Goal: Task Accomplishment & Management: Complete application form

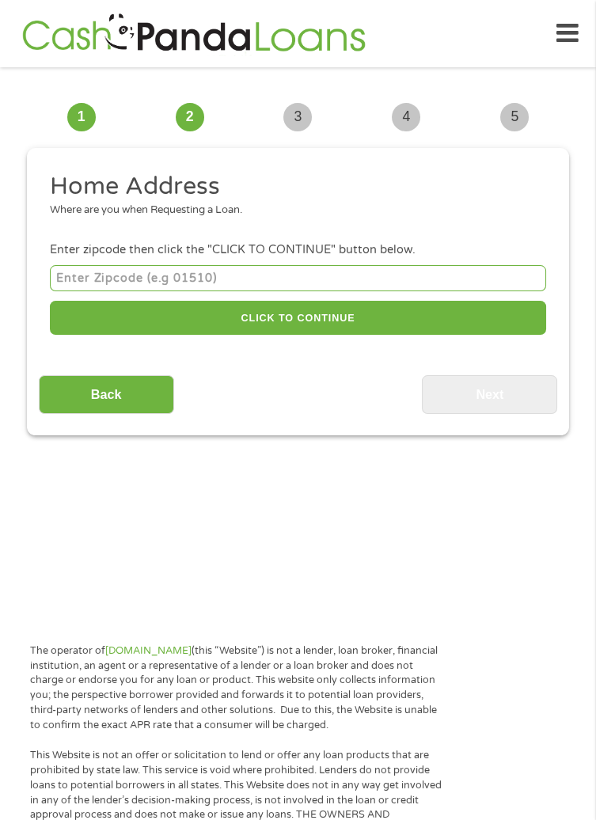
scroll to position [12, 0]
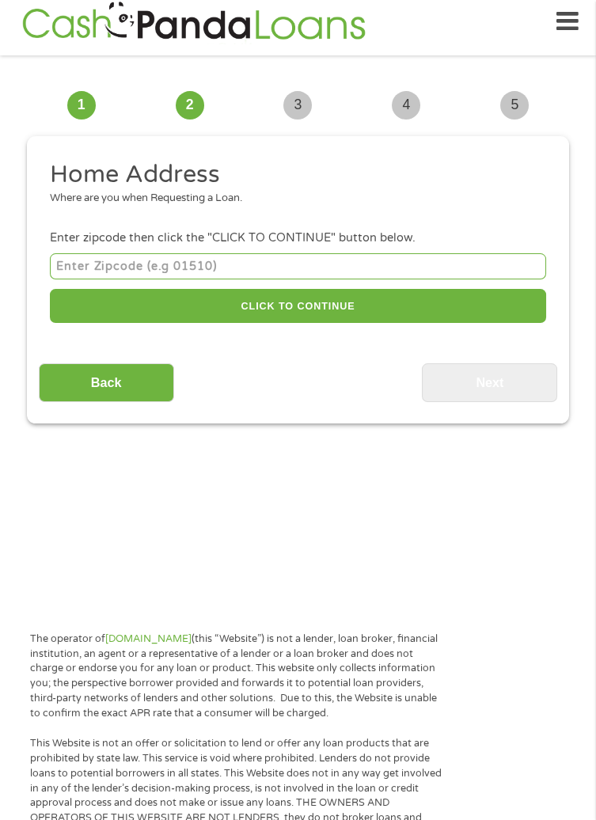
click at [382, 261] on input "number" at bounding box center [298, 266] width 496 height 26
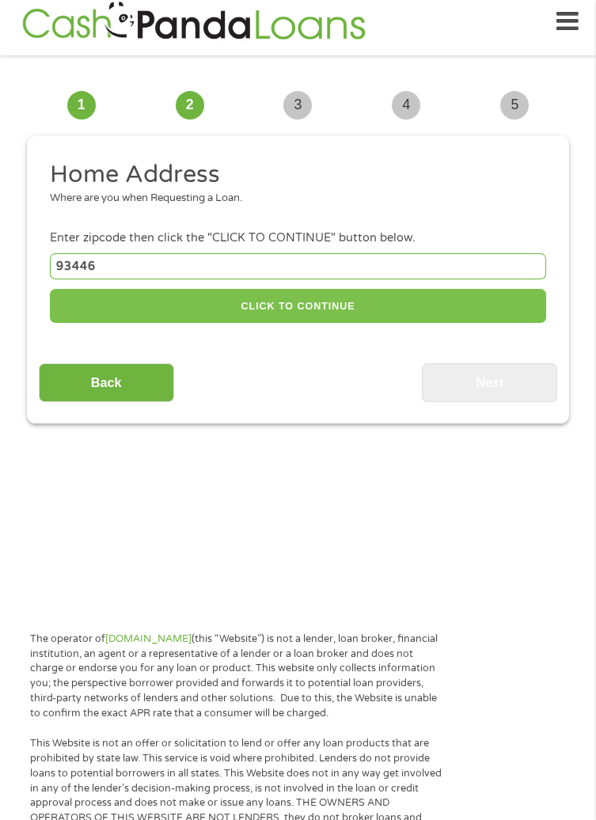
type input "93446"
click at [404, 313] on button "CLICK TO CONTINUE" at bounding box center [298, 306] width 496 height 34
type input "93446"
type input "Paso [PERSON_NAME]"
select select "[US_STATE]"
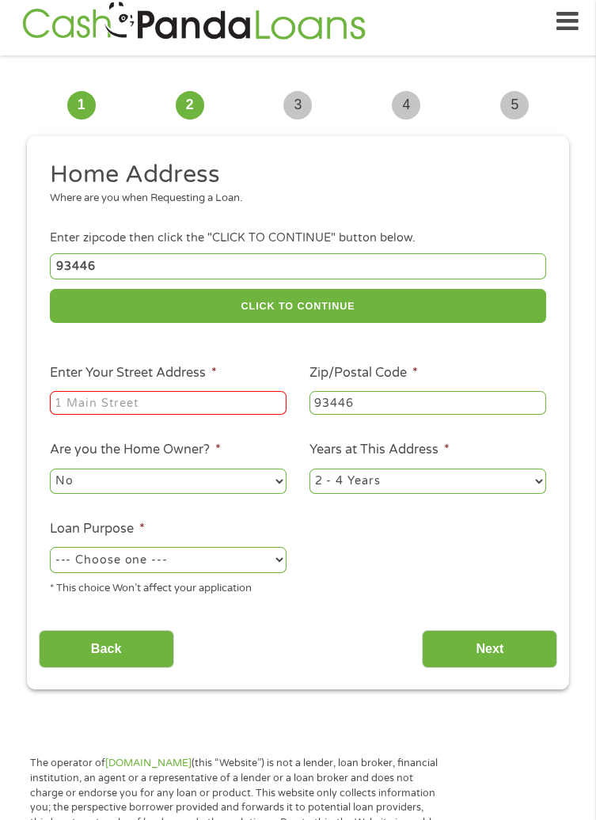
click at [229, 400] on input "Enter Your Street Address *" at bounding box center [168, 403] width 237 height 24
type input "[STREET_ADDRESS]"
click at [458, 479] on select "1 Year or less 1 - 2 Years 2 - 4 Years Over 4 Years" at bounding box center [427, 480] width 237 height 25
select select "60months"
click at [309, 471] on select "1 Year or less 1 - 2 Years 2 - 4 Years Over 4 Years" at bounding box center [427, 480] width 237 height 25
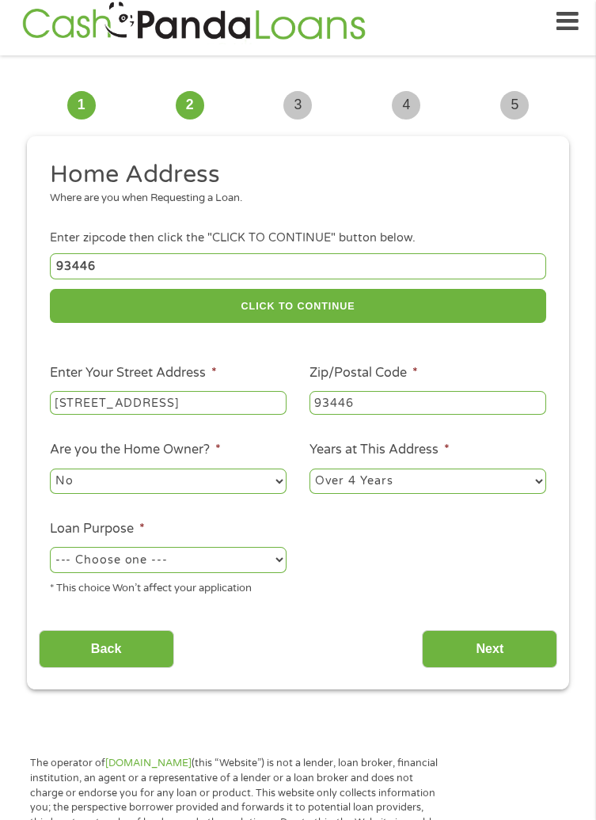
click at [241, 560] on select "--- Choose one --- Pay Bills Debt Consolidation Home Improvement Major Purchase…" at bounding box center [168, 559] width 237 height 25
select select "other"
click at [50, 550] on select "--- Choose one --- Pay Bills Debt Consolidation Home Improvement Major Purchase…" at bounding box center [168, 559] width 237 height 25
click at [506, 646] on input "Next" at bounding box center [489, 649] width 135 height 39
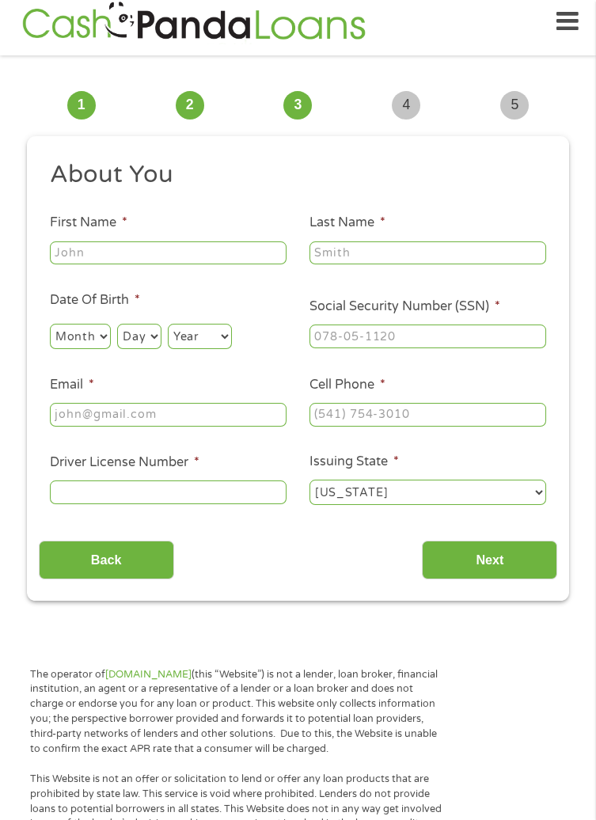
scroll to position [6, 6]
click at [241, 251] on input "First Name *" at bounding box center [168, 253] width 237 height 24
type input "[PERSON_NAME]"
select select "6"
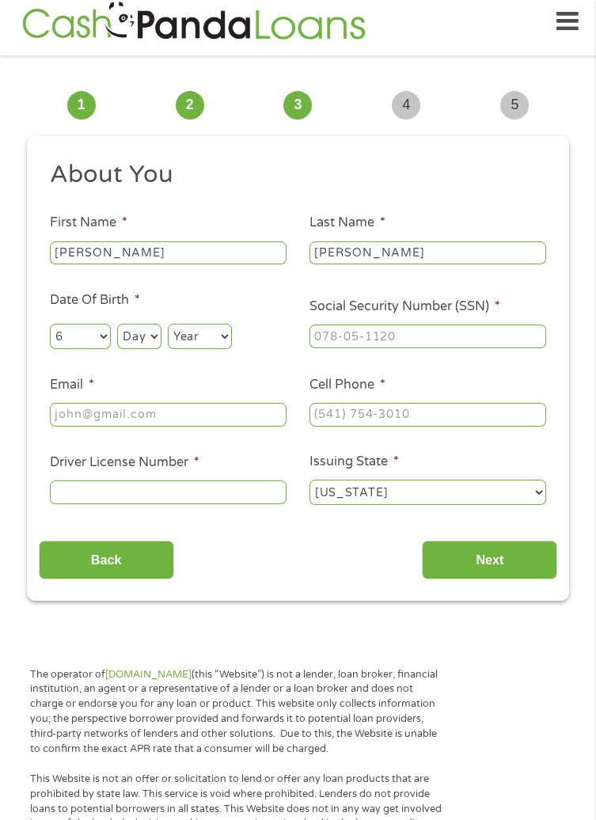
select select "18"
select select "1954"
type input "[PERSON_NAME][EMAIL_ADDRESS][DOMAIN_NAME]"
type input "[PHONE_NUMBER]"
click at [430, 337] on input "Social Security Number (SSN) *" at bounding box center [427, 336] width 237 height 24
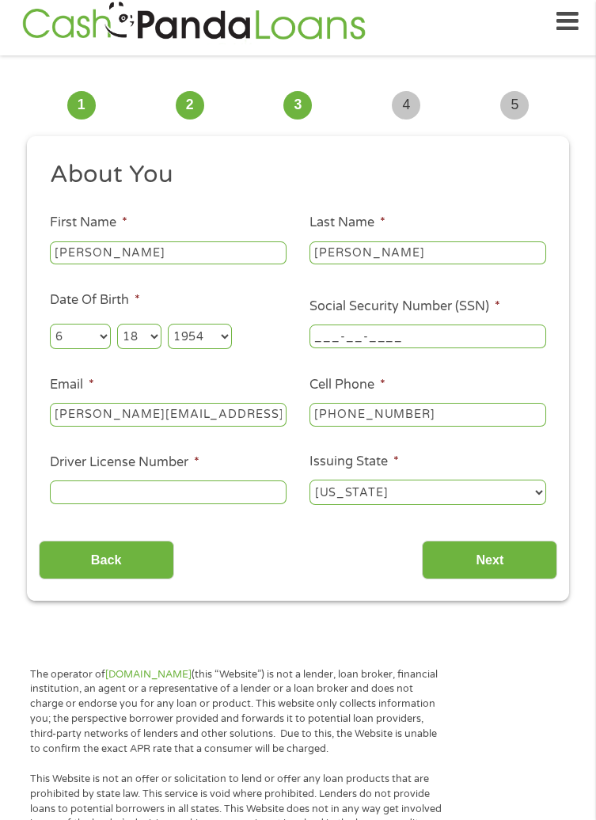
type input "061-48-2848"
click at [437, 414] on input "[PHONE_NUMBER]" at bounding box center [427, 415] width 237 height 24
click at [241, 497] on input "Driver License Number *" at bounding box center [168, 492] width 237 height 24
click at [225, 488] on input "Driver License Number *" at bounding box center [168, 492] width 237 height 24
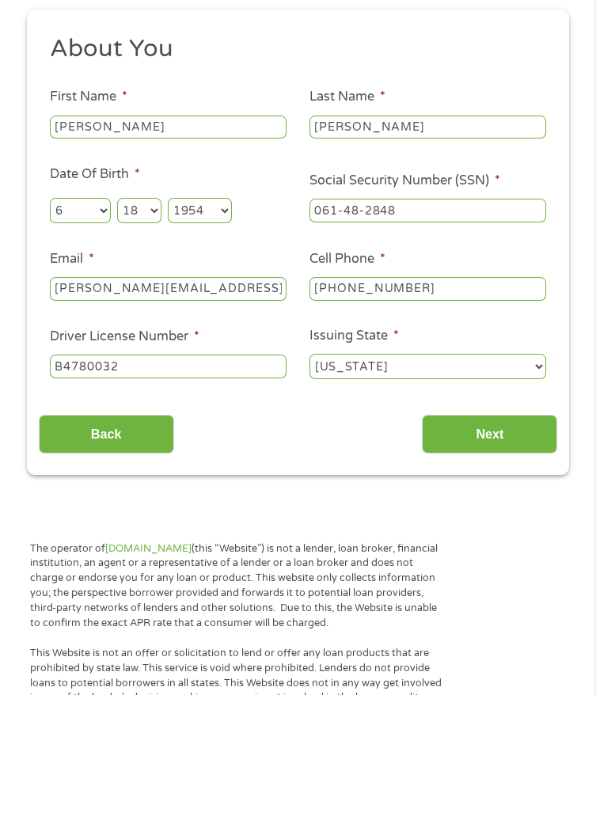
scroll to position [12, 0]
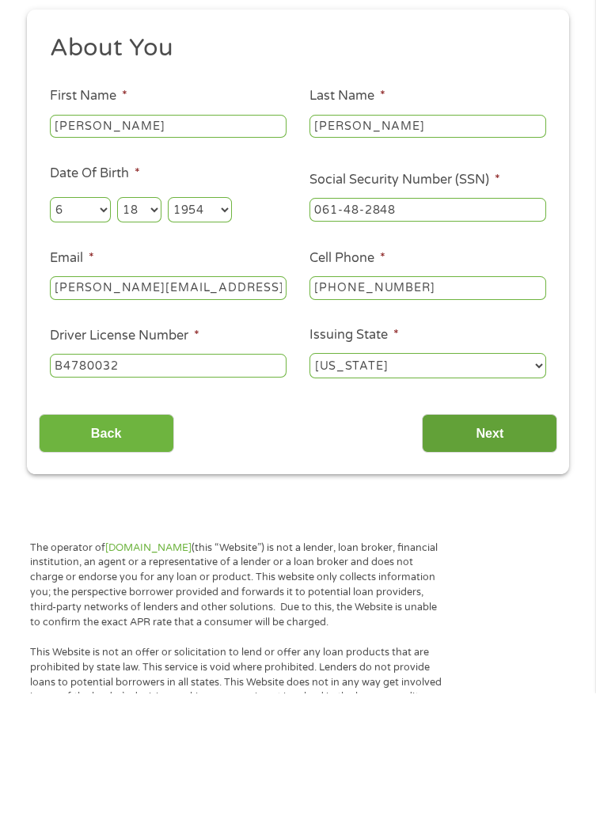
type input "B4780032"
click at [508, 558] on input "Next" at bounding box center [489, 559] width 135 height 39
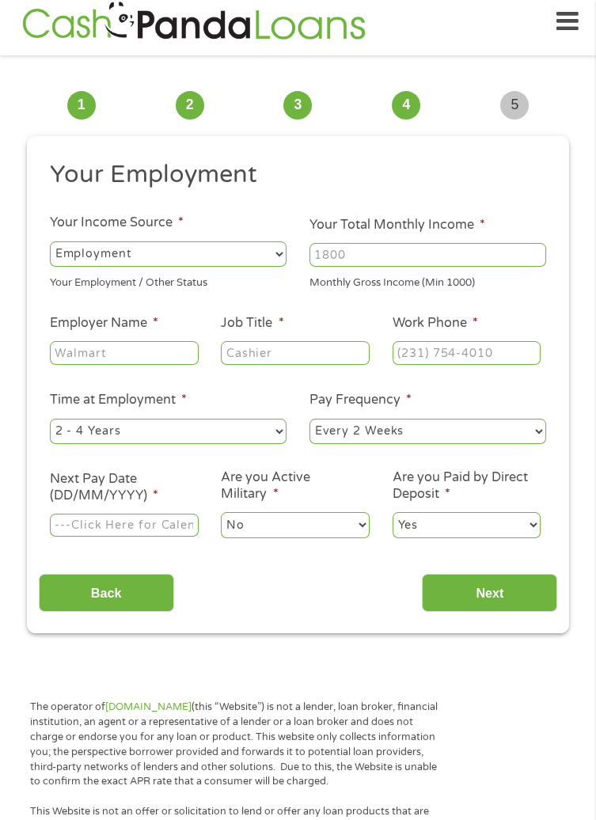
scroll to position [6, 6]
click at [275, 248] on select "--- Choose one --- Employment [DEMOGRAPHIC_DATA] Benefits" at bounding box center [168, 253] width 237 height 25
select select "benefits"
click at [50, 241] on select "--- Choose one --- Employment [DEMOGRAPHIC_DATA] Benefits" at bounding box center [168, 253] width 237 height 25
type input "Other"
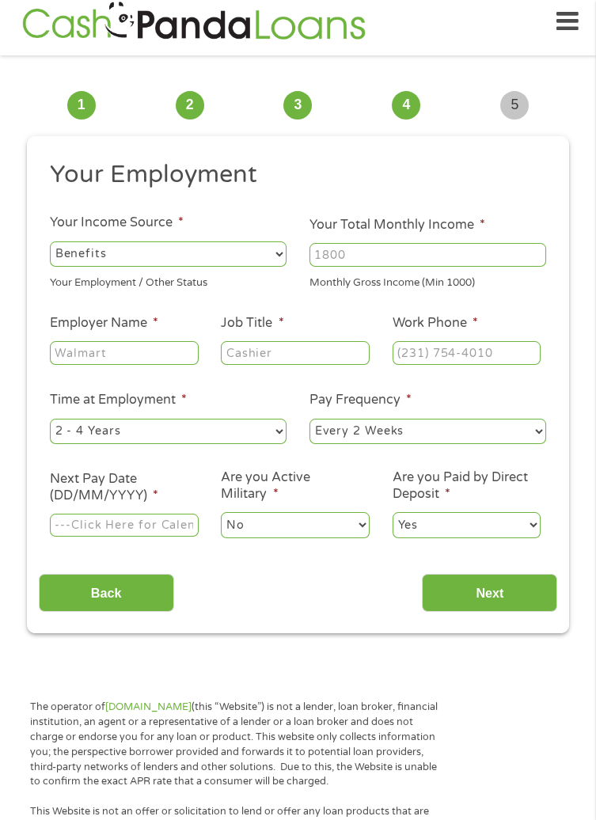
type input "[PHONE_NUMBER]"
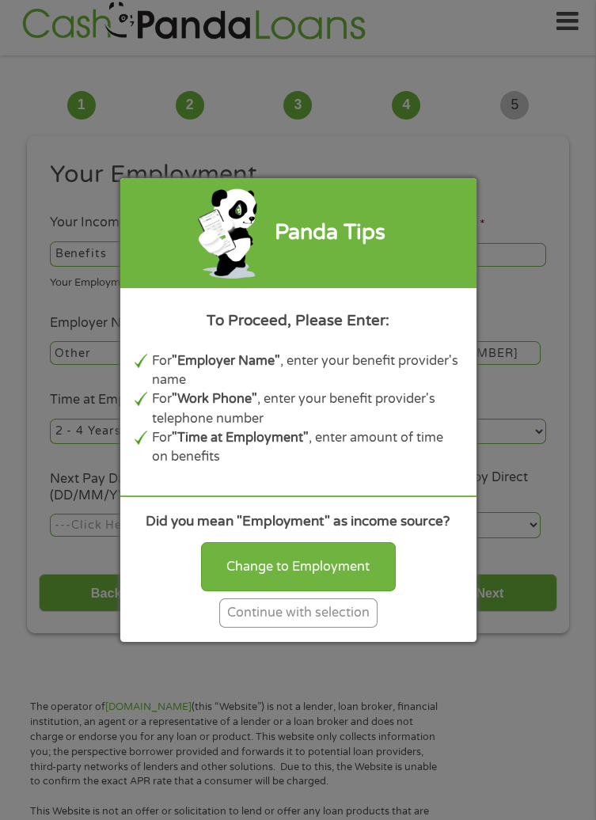
click at [354, 621] on div "Continue with selection" at bounding box center [298, 612] width 158 height 29
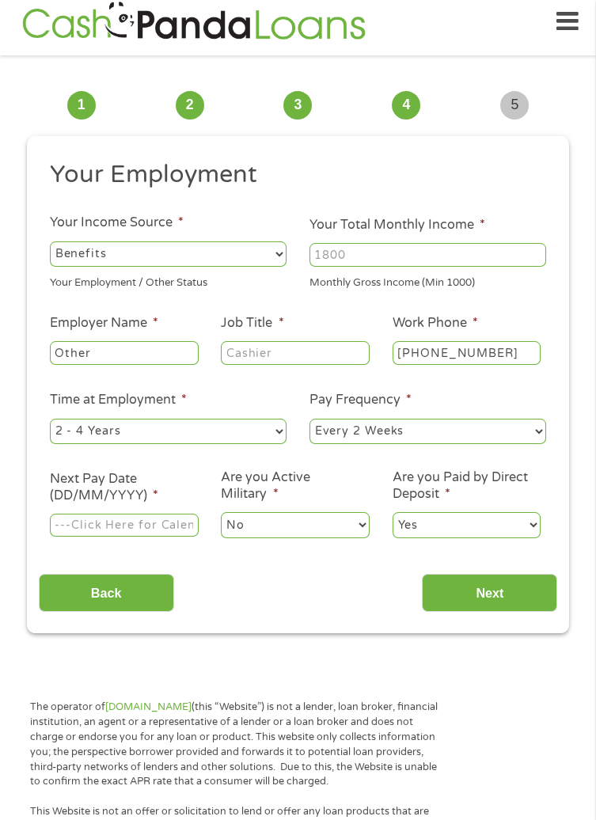
click at [448, 248] on input "Your Total Monthly Income *" at bounding box center [427, 255] width 237 height 24
type input "6500"
click at [169, 354] on input "Other" at bounding box center [124, 353] width 149 height 24
type input "O"
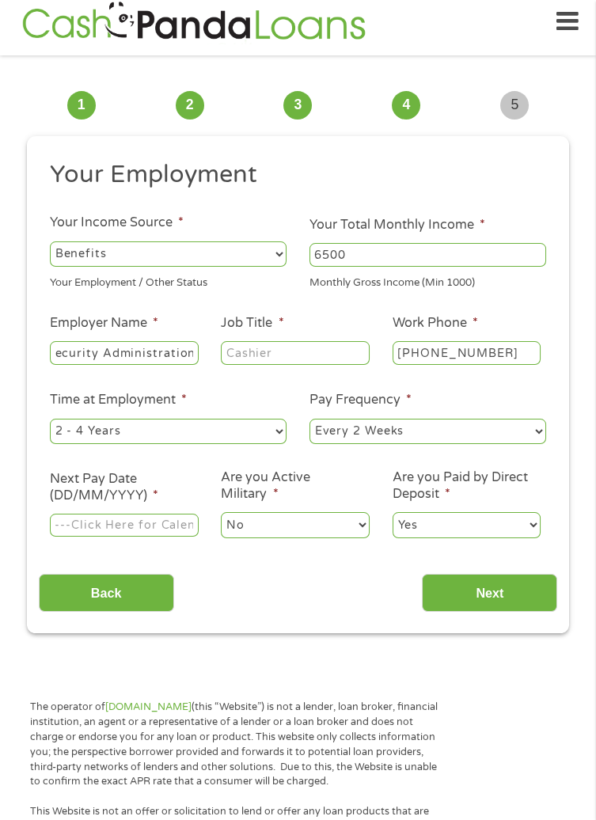
type input "Social Security Administration"
click at [343, 348] on input "Job Title *" at bounding box center [295, 353] width 149 height 24
type input "Retiree"
click at [495, 349] on input "[PHONE_NUMBER]" at bounding box center [466, 353] width 149 height 24
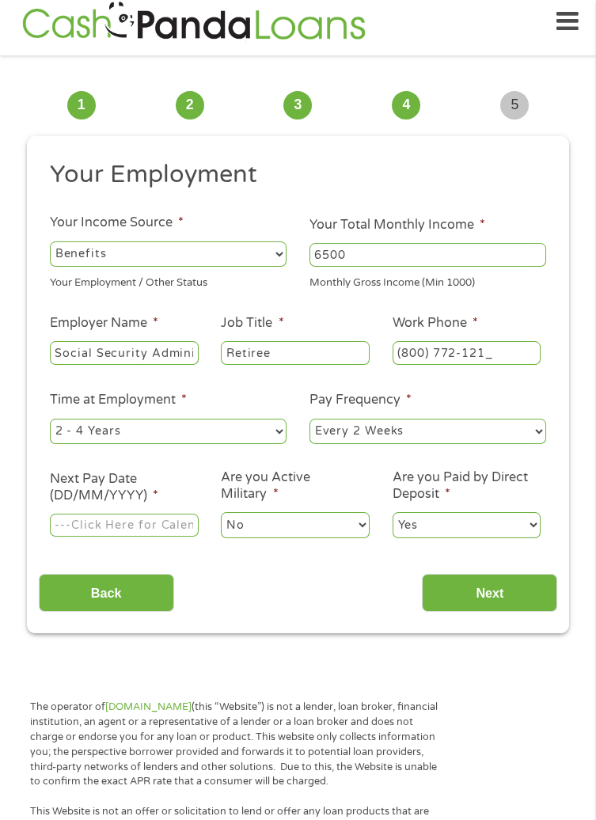
type input "[PHONE_NUMBER]"
click at [250, 422] on select "--- Choose one --- 1 Year or less 1 - 2 Years 2 - 4 Years Over 4 Years" at bounding box center [168, 431] width 237 height 25
select select "60months"
click at [50, 419] on select "--- Choose one --- 1 Year or less 1 - 2 Years 2 - 4 Years Over 4 Years" at bounding box center [168, 431] width 237 height 25
click at [442, 426] on select "--- Choose one --- Every 2 Weeks Every Week Monthly Semi-Monthly" at bounding box center [427, 431] width 237 height 25
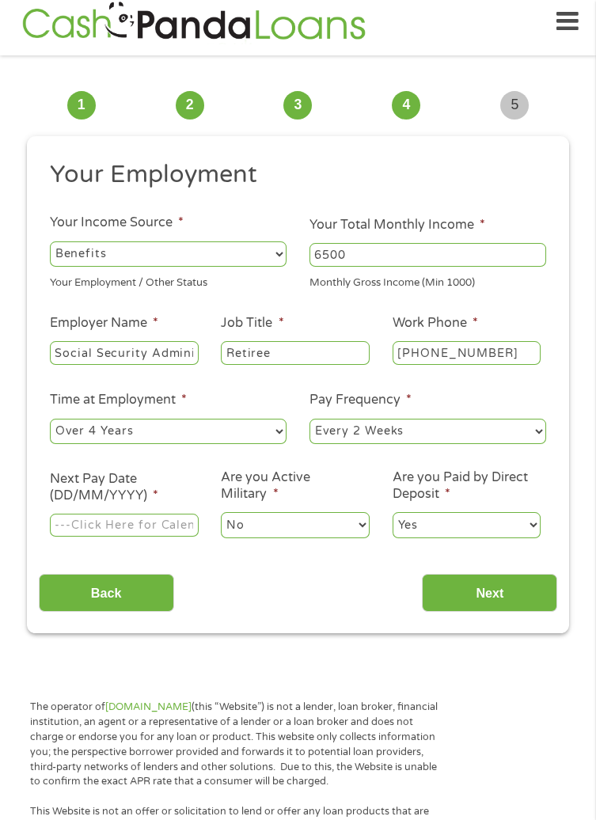
select select "semimonthly"
click at [309, 419] on select "--- Choose one --- Every 2 Weeks Every Week Monthly Semi-Monthly" at bounding box center [427, 431] width 237 height 25
click at [164, 518] on input "Next Pay Date (DD/MM/YYYY) *" at bounding box center [124, 526] width 149 height 24
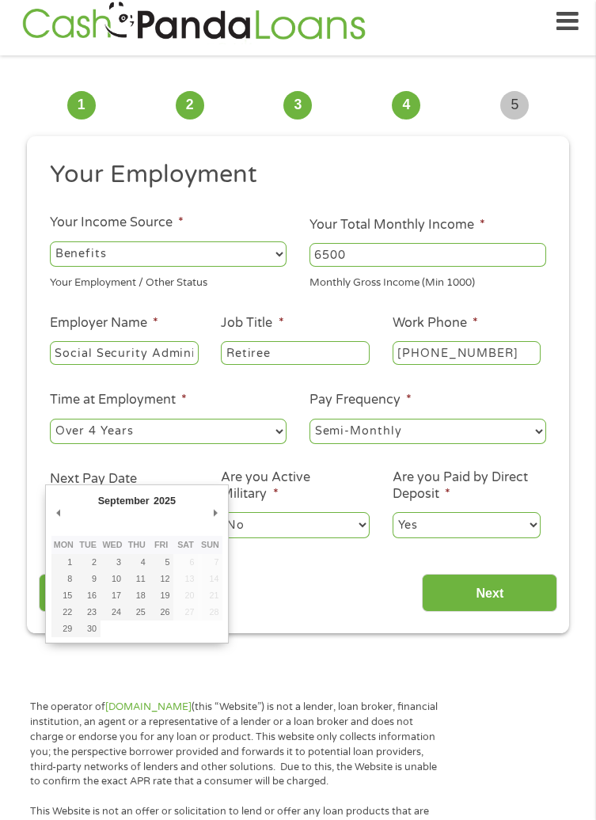
type input "[DATE]"
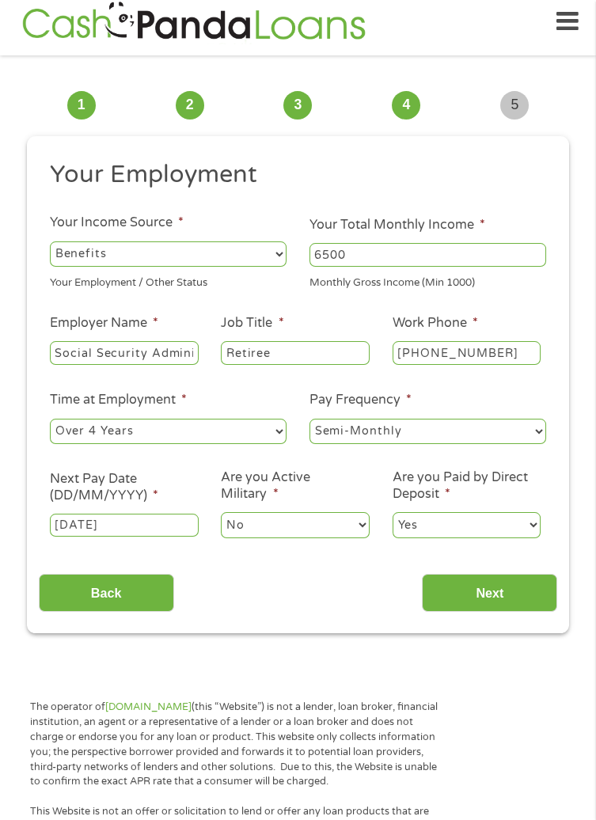
click at [146, 519] on input "[DATE]" at bounding box center [124, 526] width 149 height 24
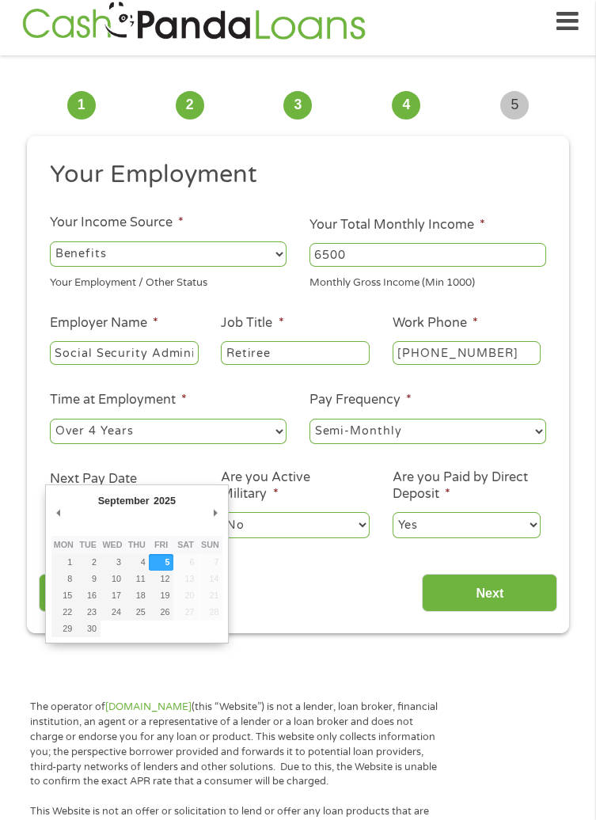
click at [189, 456] on ul "Your Employment Your Income Source * --- Choose one --- Employment [DEMOGRAPHIC…" at bounding box center [298, 355] width 519 height 393
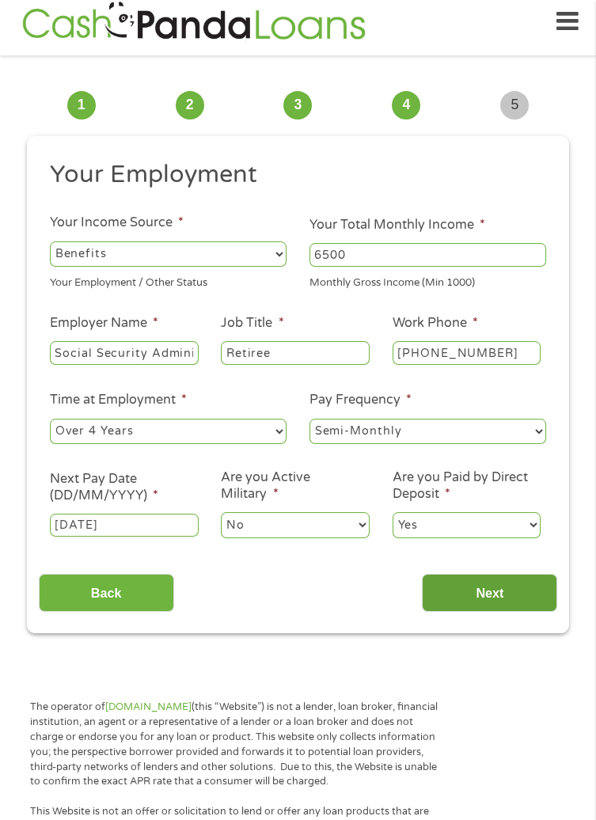
click at [506, 593] on input "Next" at bounding box center [489, 593] width 135 height 39
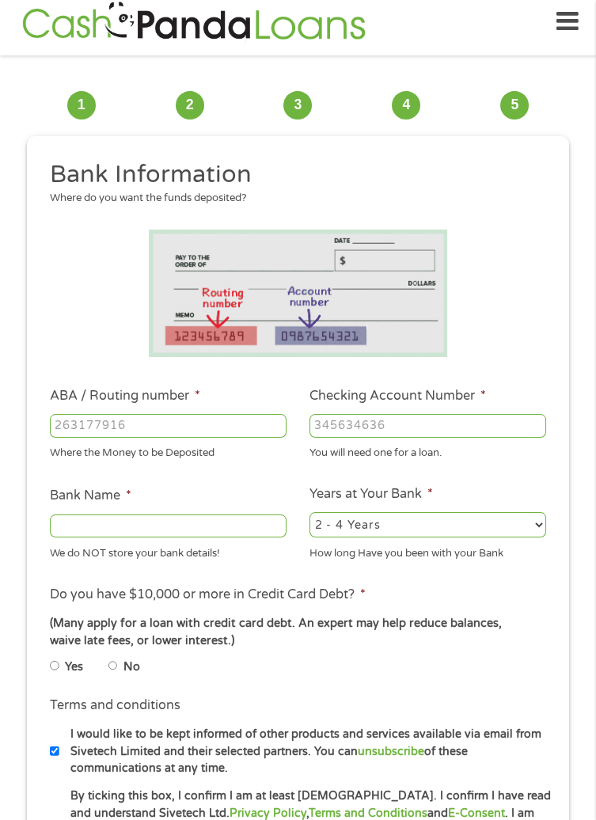
scroll to position [6, 6]
click at [220, 423] on input "ABA / Routing number *" at bounding box center [168, 426] width 237 height 24
type input "322271627"
type input "[PERSON_NAME] [PERSON_NAME] BANK NA"
type input "322271627"
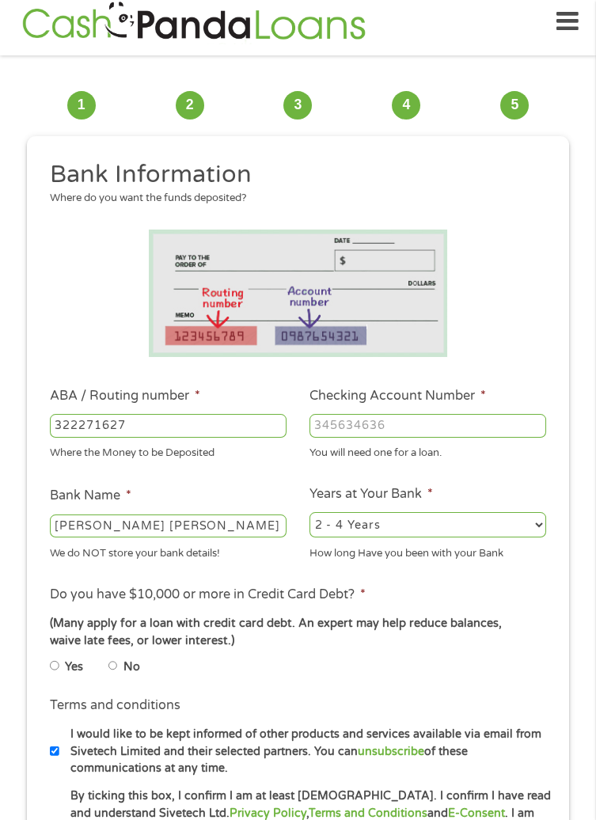
click at [445, 423] on input "Checking Account Number *" at bounding box center [427, 426] width 237 height 24
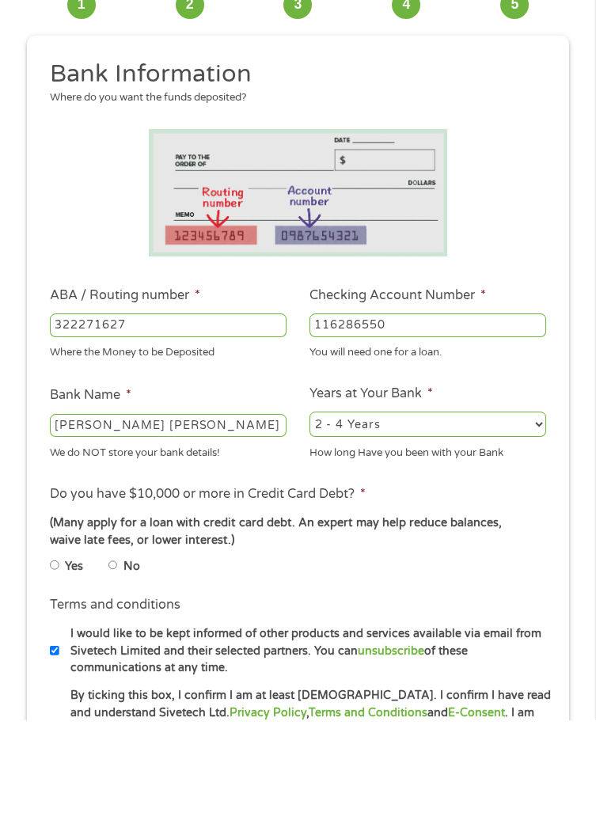
scroll to position [12, 0]
type input "116286550"
click at [454, 527] on select "2 - 4 Years 6 - 12 Months 1 - 2 Years Over 4 Years" at bounding box center [427, 524] width 237 height 25
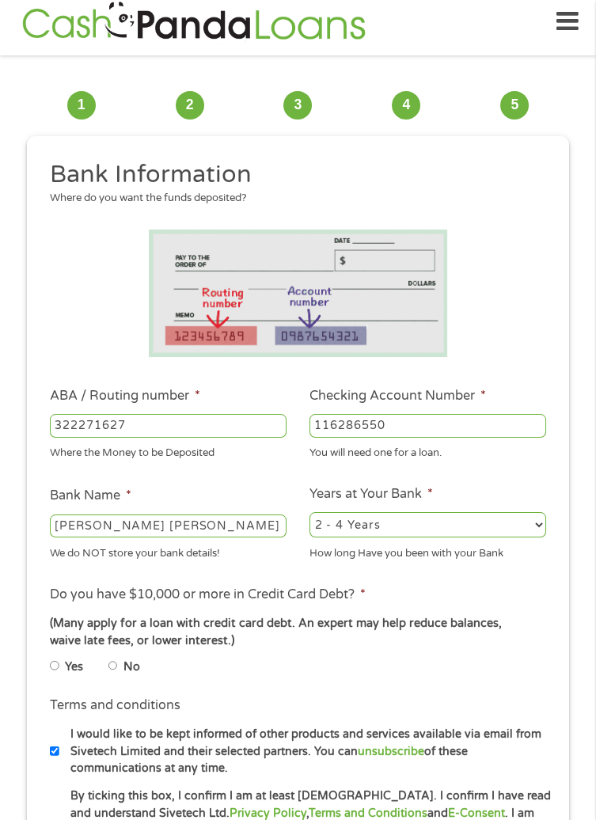
select select "60months"
click at [309, 513] on select "2 - 4 Years 6 - 12 Months 1 - 2 Years Over 4 Years" at bounding box center [427, 524] width 237 height 25
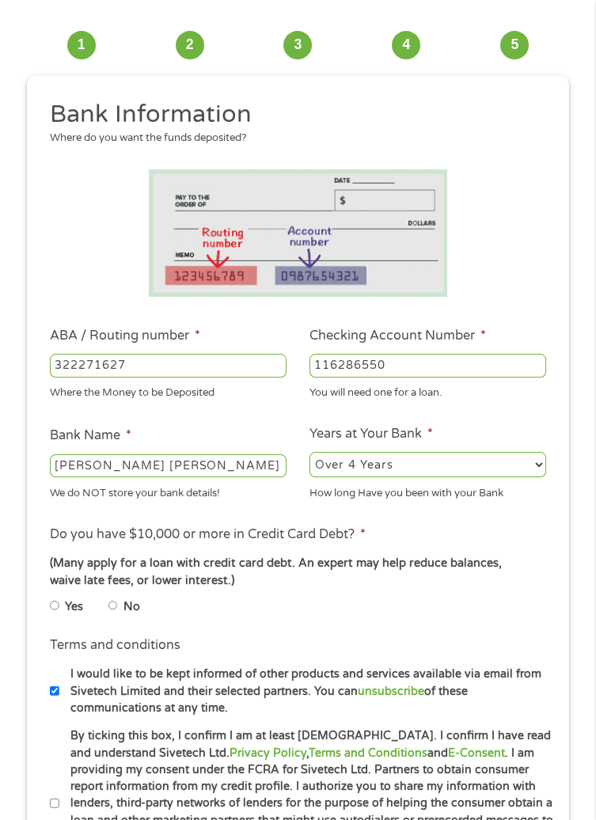
scroll to position [71, 0]
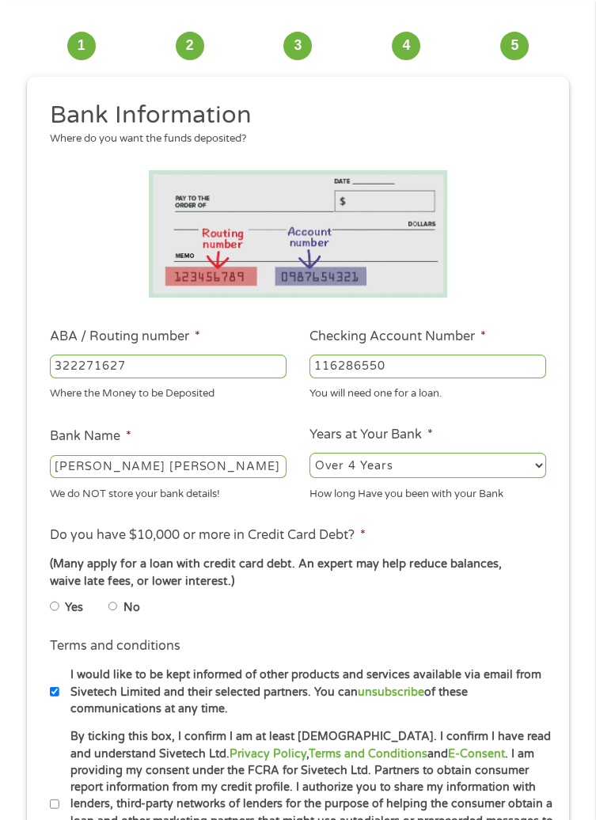
click at [68, 605] on label "Yes" at bounding box center [74, 607] width 18 height 17
click at [59, 605] on input "Yes" at bounding box center [54, 606] width 9 height 19
radio input "true"
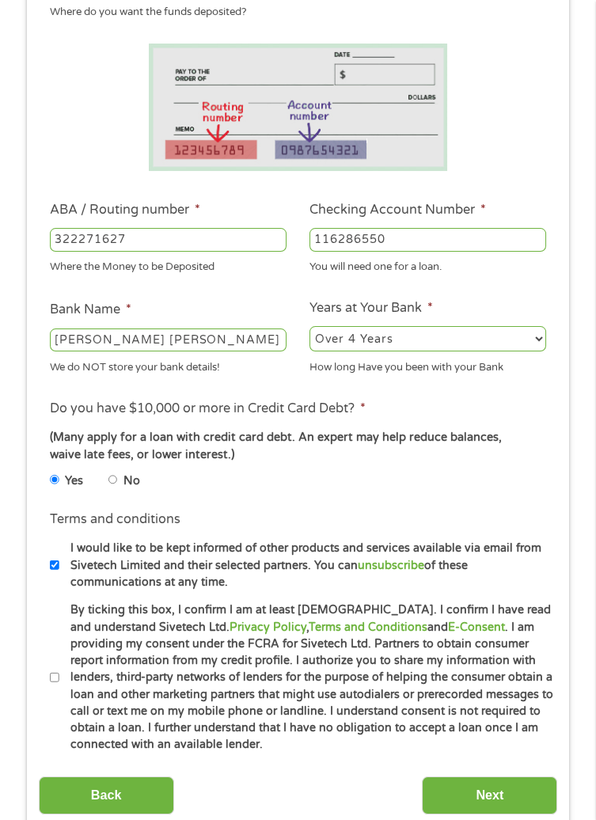
scroll to position [203, 0]
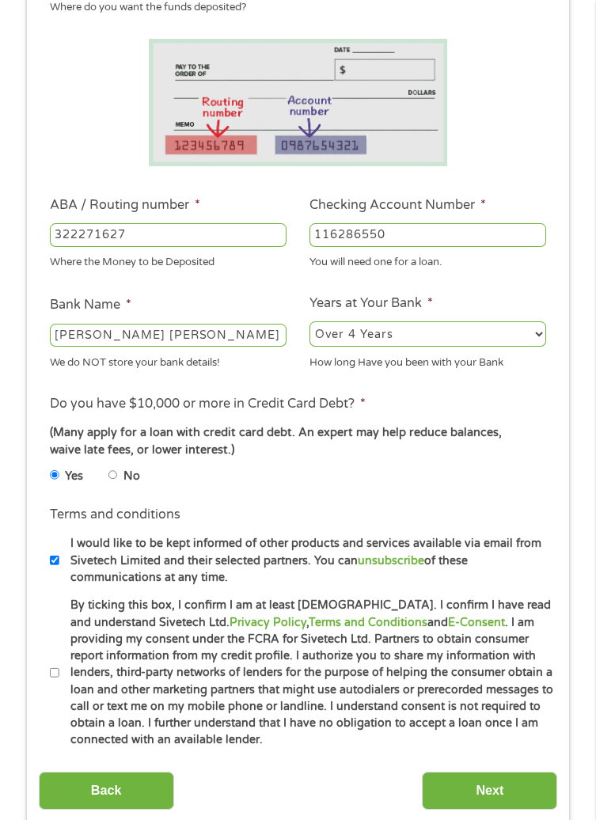
click at [63, 669] on label "By ticking this box, I confirm I am at least [DEMOGRAPHIC_DATA]. I confirm I ha…" at bounding box center [308, 672] width 498 height 151
click at [59, 669] on input "By ticking this box, I confirm I am at least [DEMOGRAPHIC_DATA]. I confirm I ha…" at bounding box center [54, 672] width 9 height 19
checkbox input "true"
click at [500, 790] on input "Next" at bounding box center [489, 790] width 135 height 39
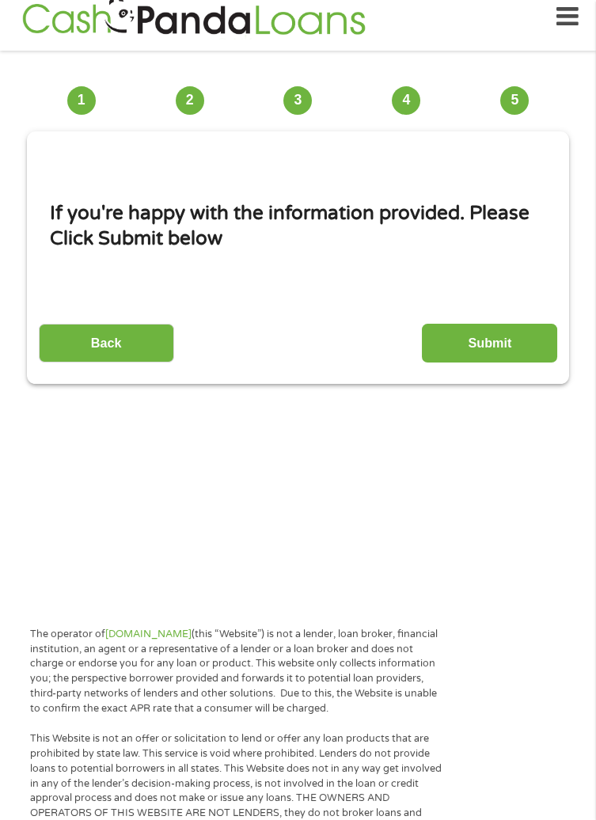
scroll to position [12, 0]
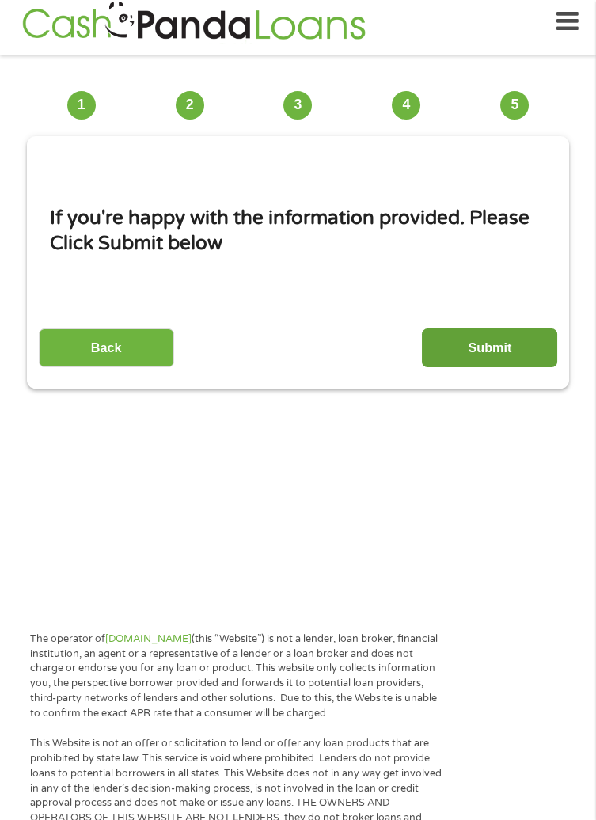
click at [506, 344] on input "Submit" at bounding box center [489, 347] width 135 height 39
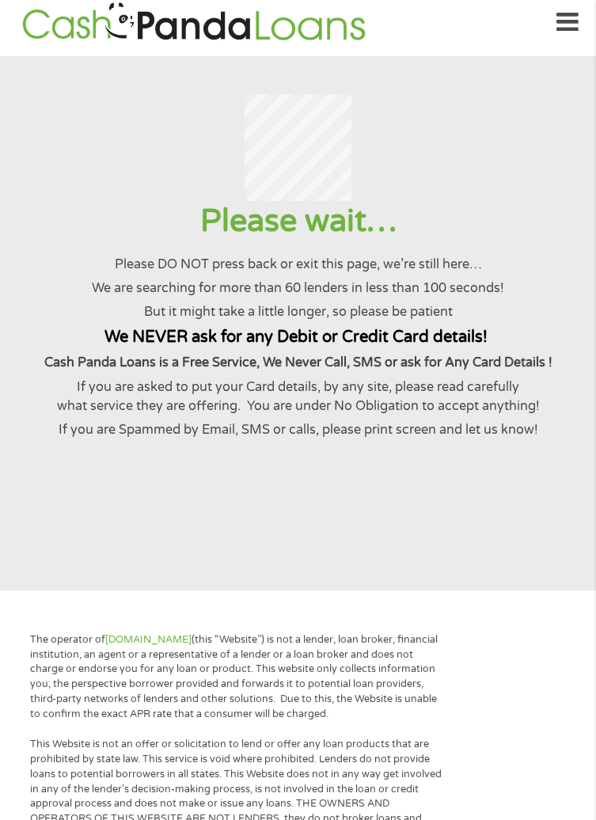
scroll to position [0, 0]
